Goal: Check status

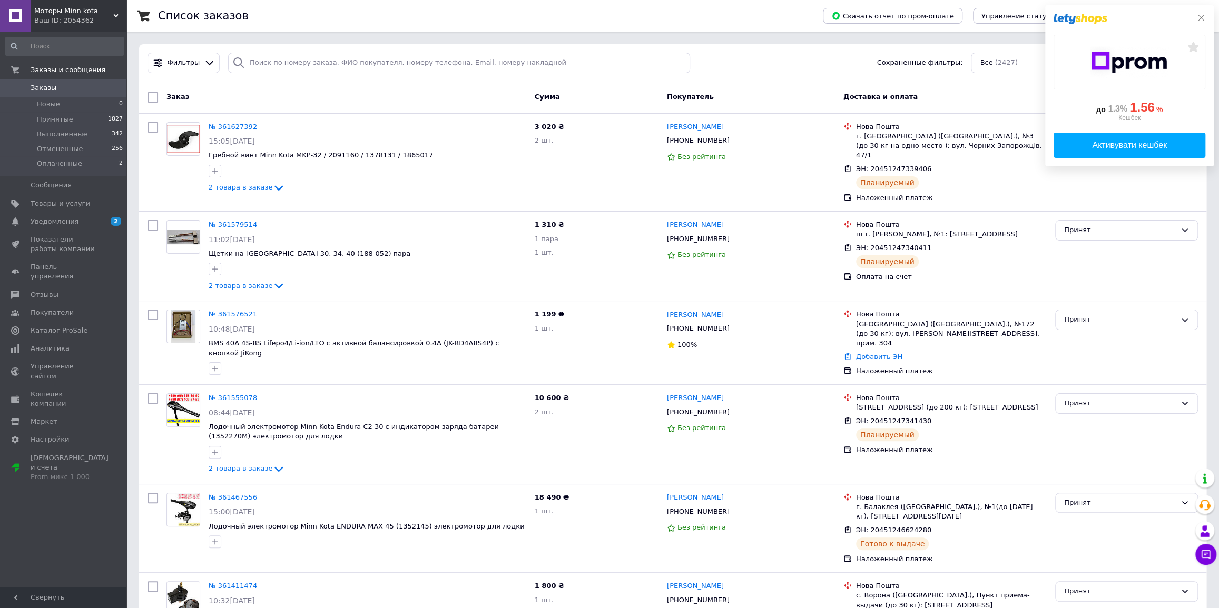
click at [1204, 15] on icon at bounding box center [1201, 18] width 6 height 6
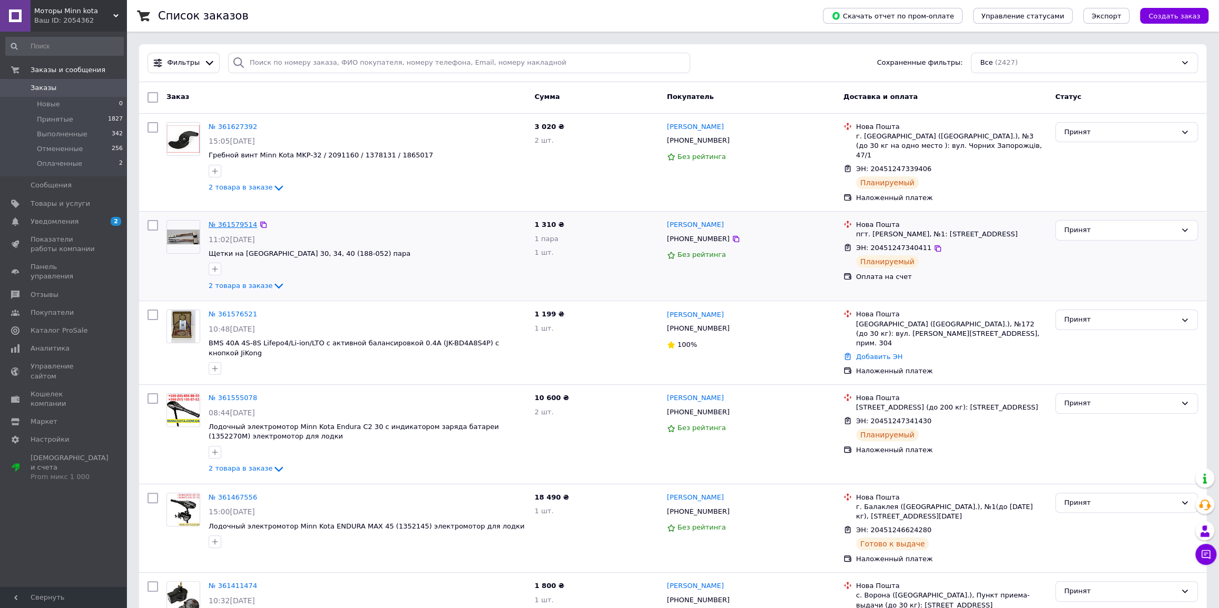
click at [232, 221] on link "№ 361579514" at bounding box center [233, 225] width 48 height 8
click at [227, 126] on link "№ 361627392" at bounding box center [233, 127] width 48 height 8
